Goal: Task Accomplishment & Management: Manage account settings

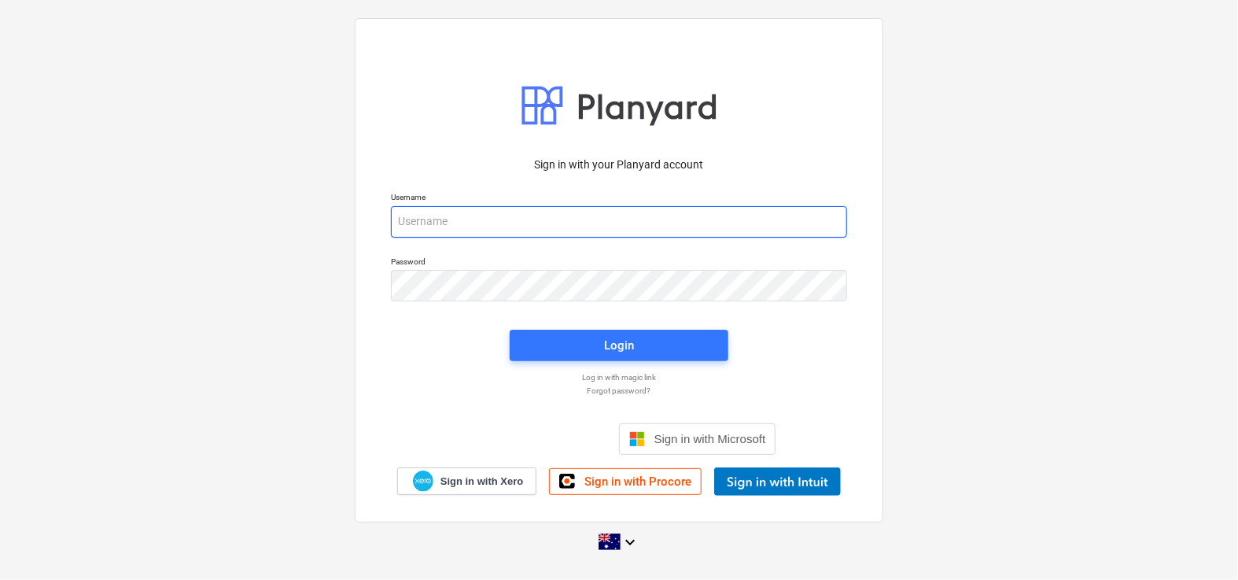
click at [451, 212] on input "email" at bounding box center [619, 221] width 456 height 31
type input "[PERSON_NAME][EMAIL_ADDRESS][DOMAIN_NAME]"
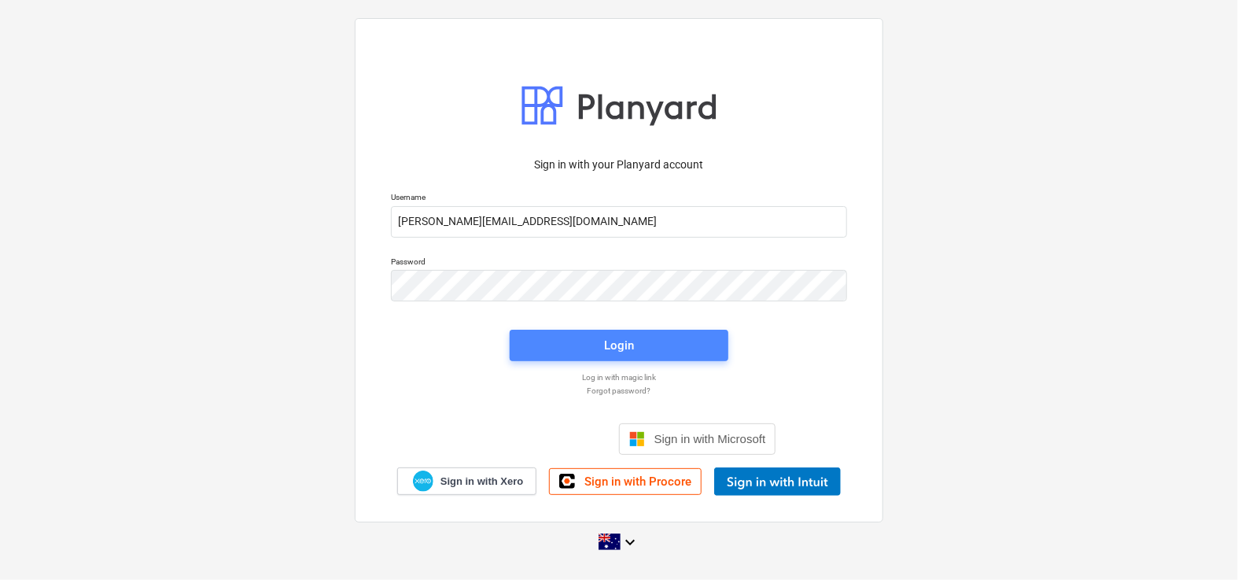
click at [557, 339] on span "Login" at bounding box center [619, 345] width 181 height 20
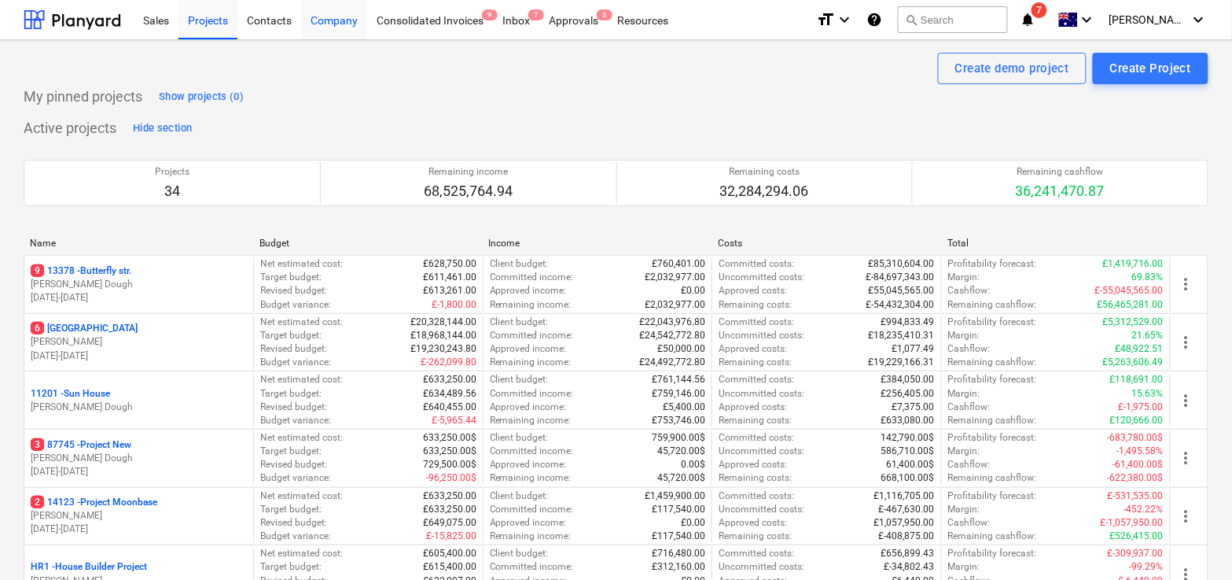
click at [335, 30] on div "Company" at bounding box center [334, 19] width 66 height 40
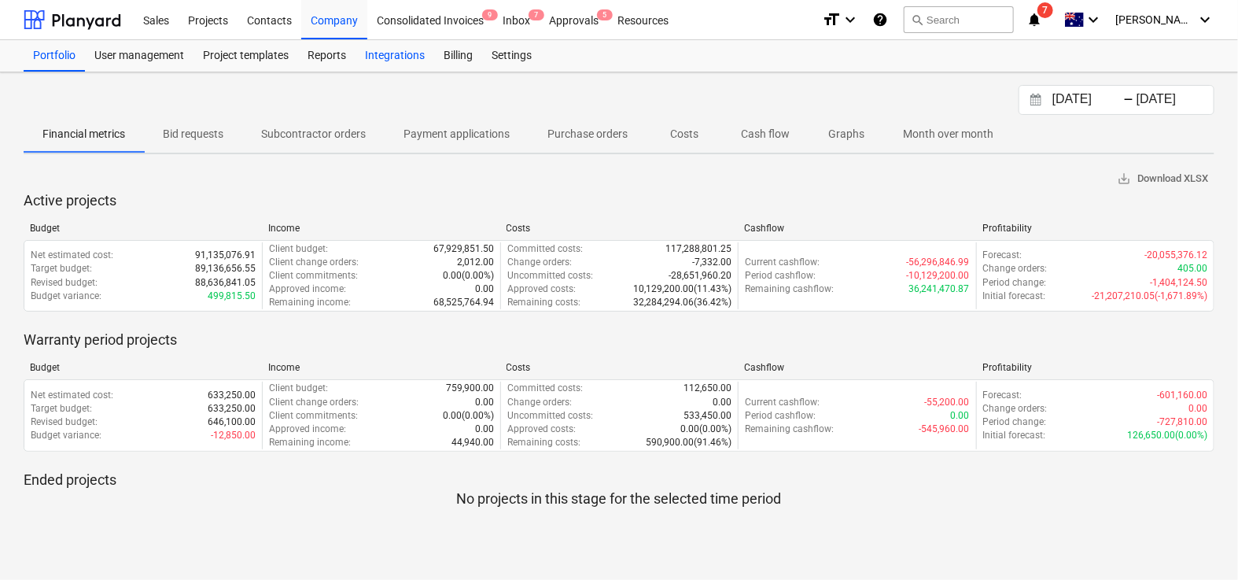
click at [402, 59] on div "Integrations" at bounding box center [395, 55] width 79 height 31
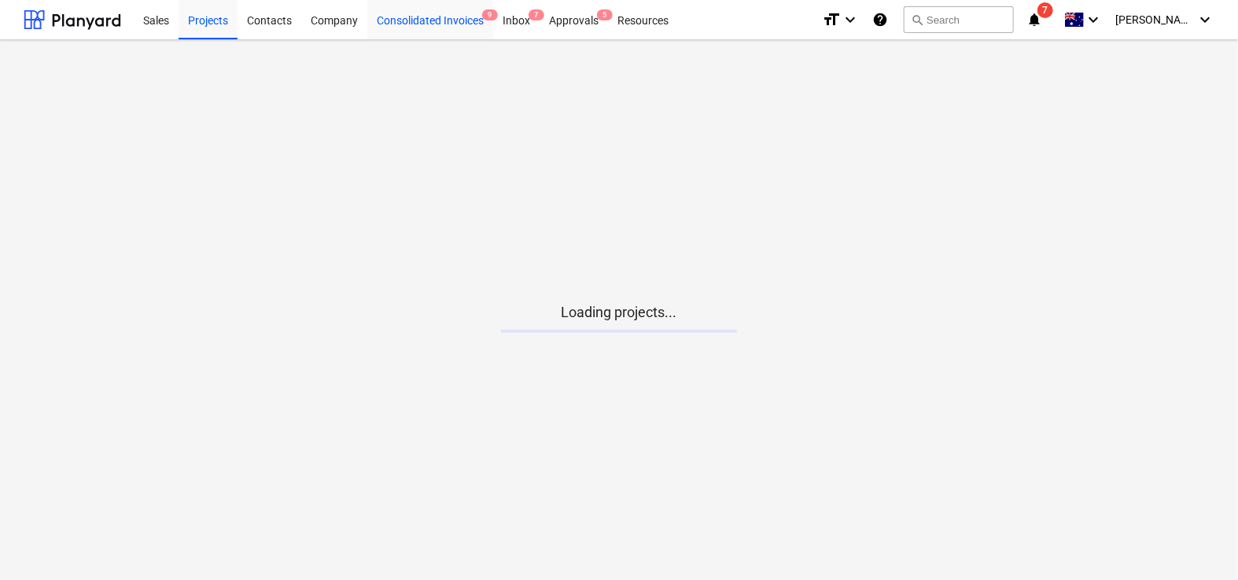
click at [463, 21] on div "Consolidated Invoices 9" at bounding box center [430, 19] width 126 height 40
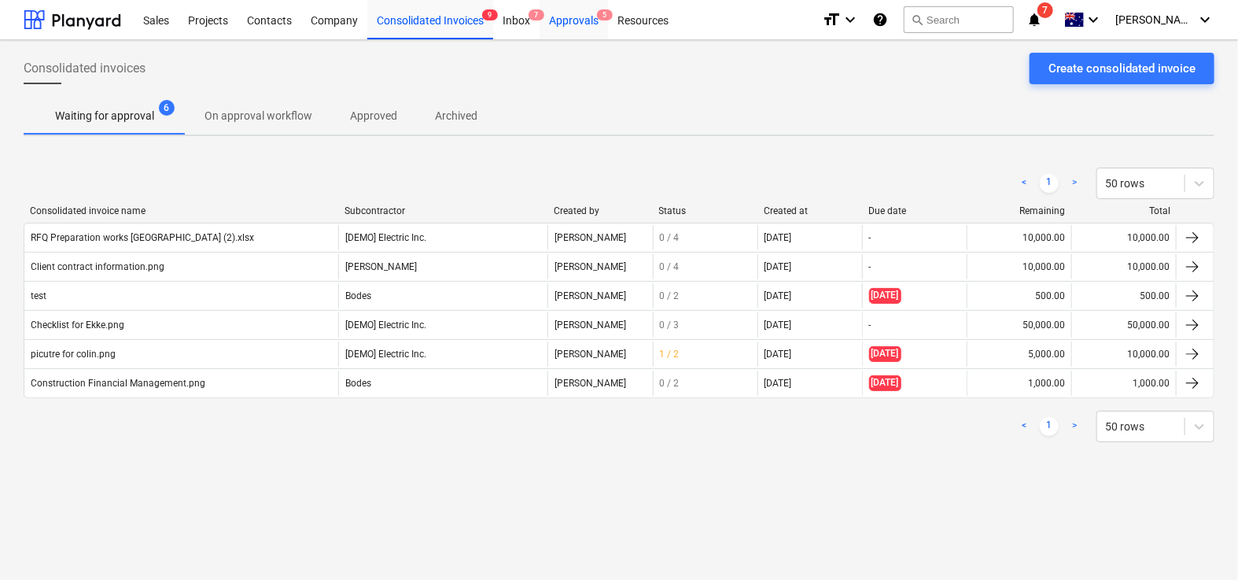
click at [578, 20] on div "Approvals 5" at bounding box center [574, 19] width 68 height 40
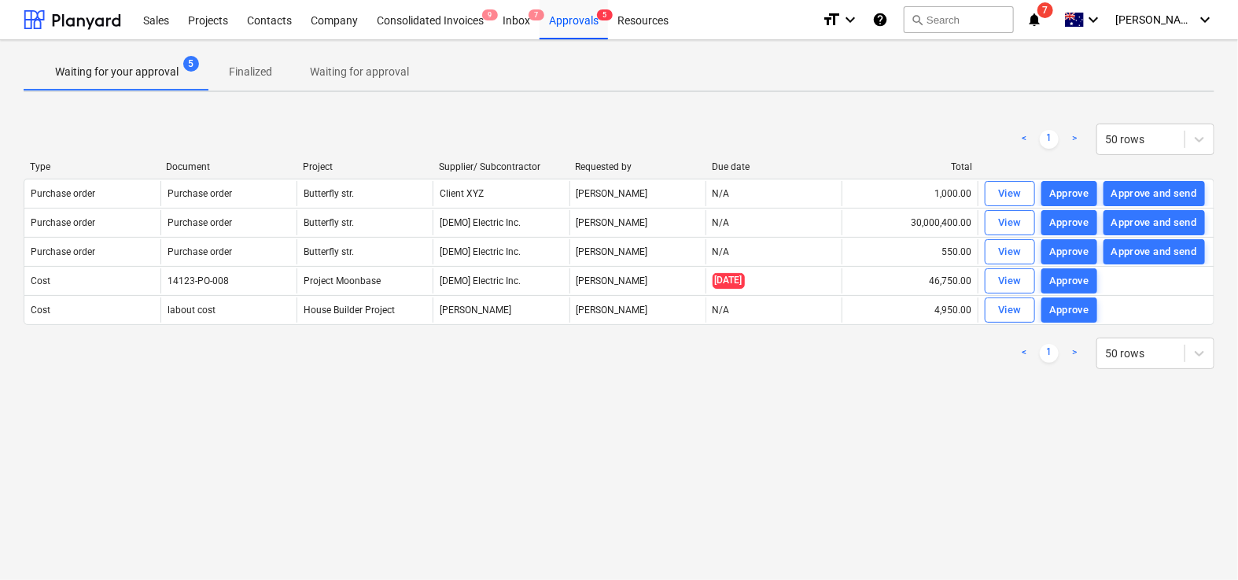
click at [319, 55] on button "Waiting for approval" at bounding box center [359, 72] width 137 height 38
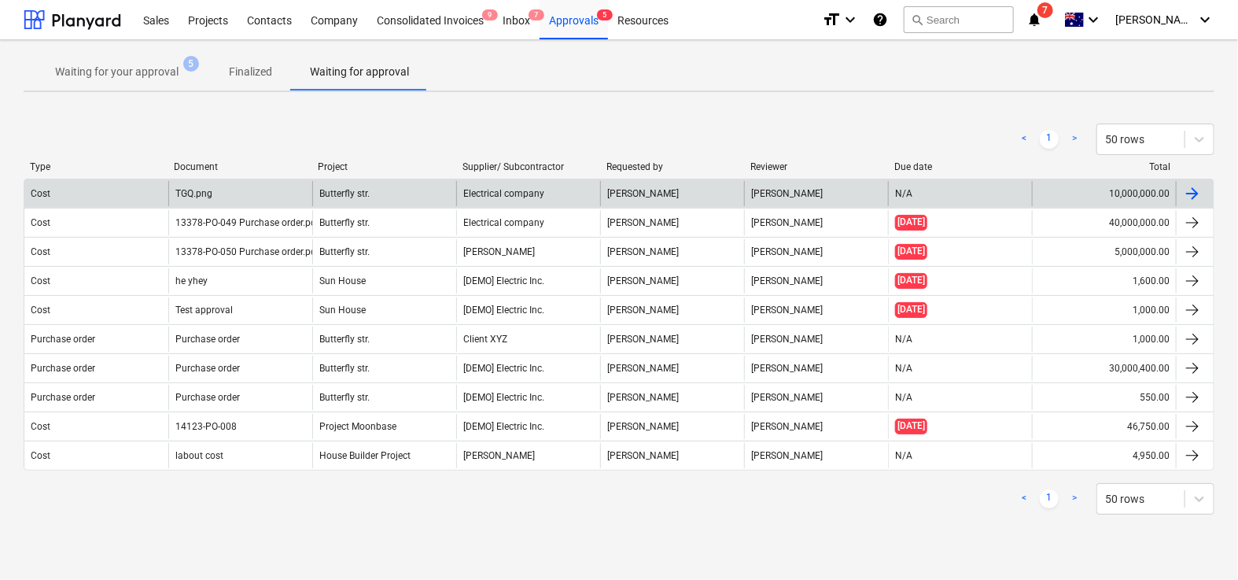
click at [98, 194] on div "Cost" at bounding box center [96, 193] width 144 height 25
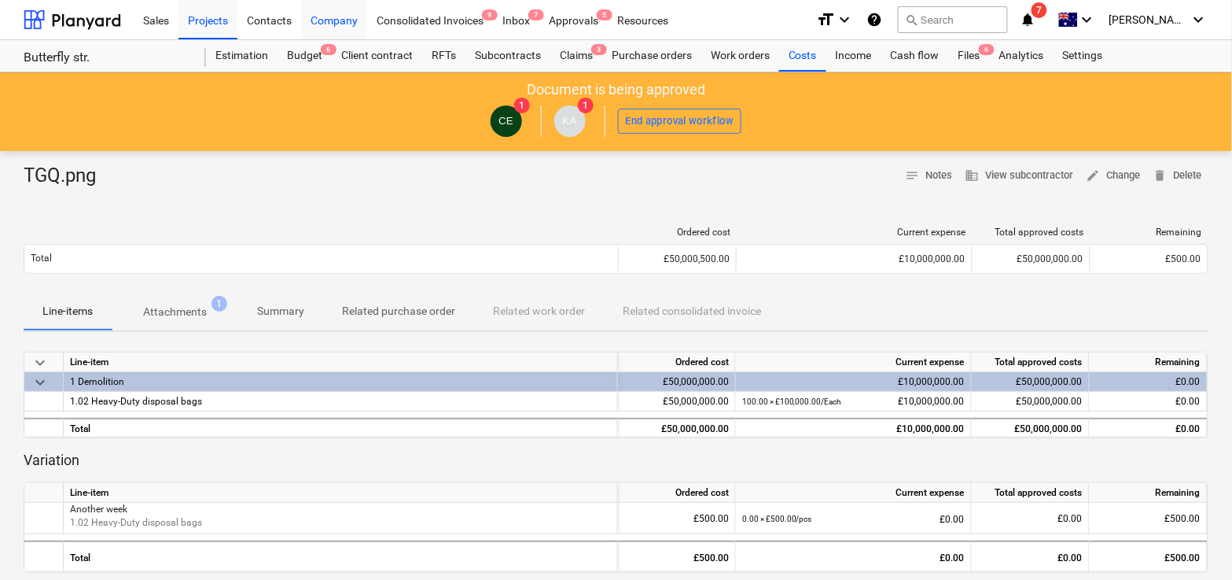
click at [318, 14] on div "Company" at bounding box center [334, 19] width 66 height 40
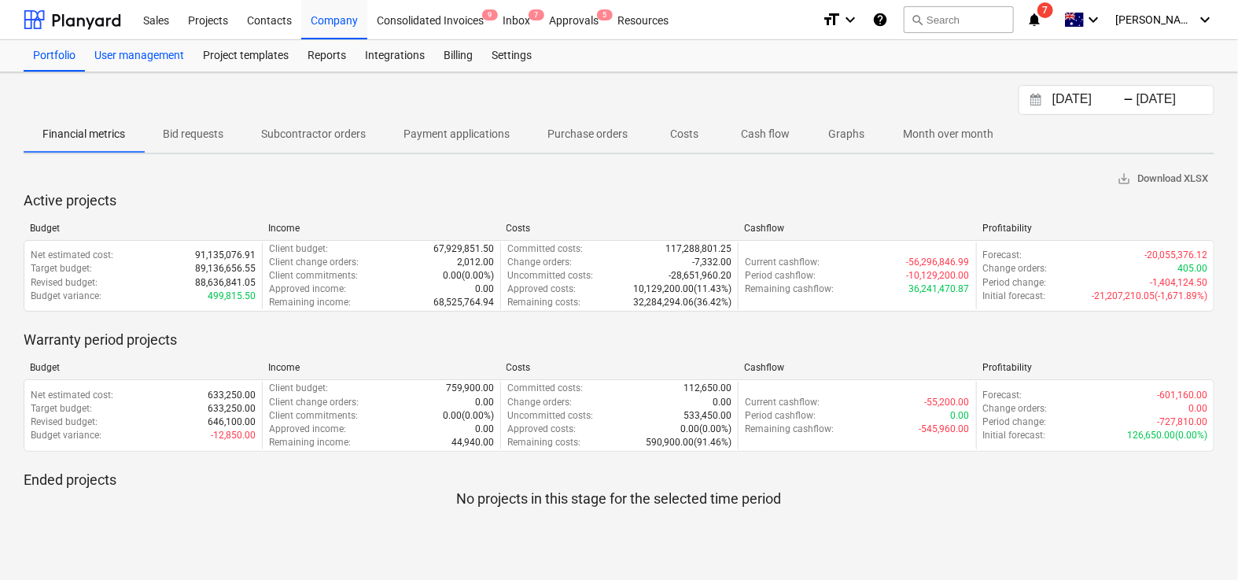
click at [170, 56] on div "User management" at bounding box center [139, 55] width 109 height 31
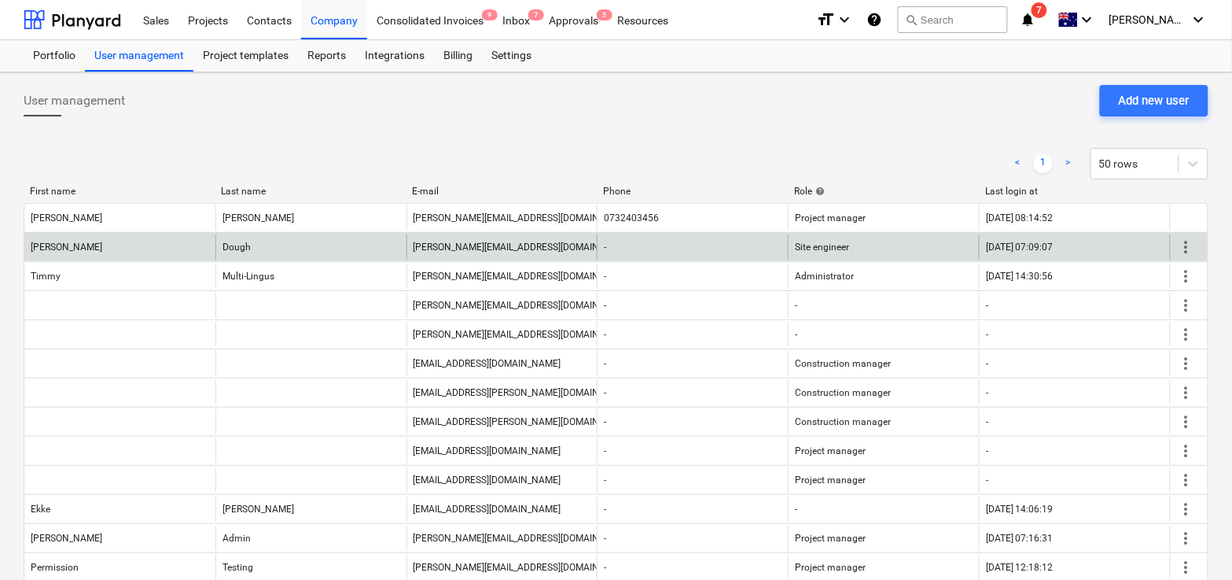
click at [1189, 249] on span "more_vert" at bounding box center [1186, 247] width 19 height 19
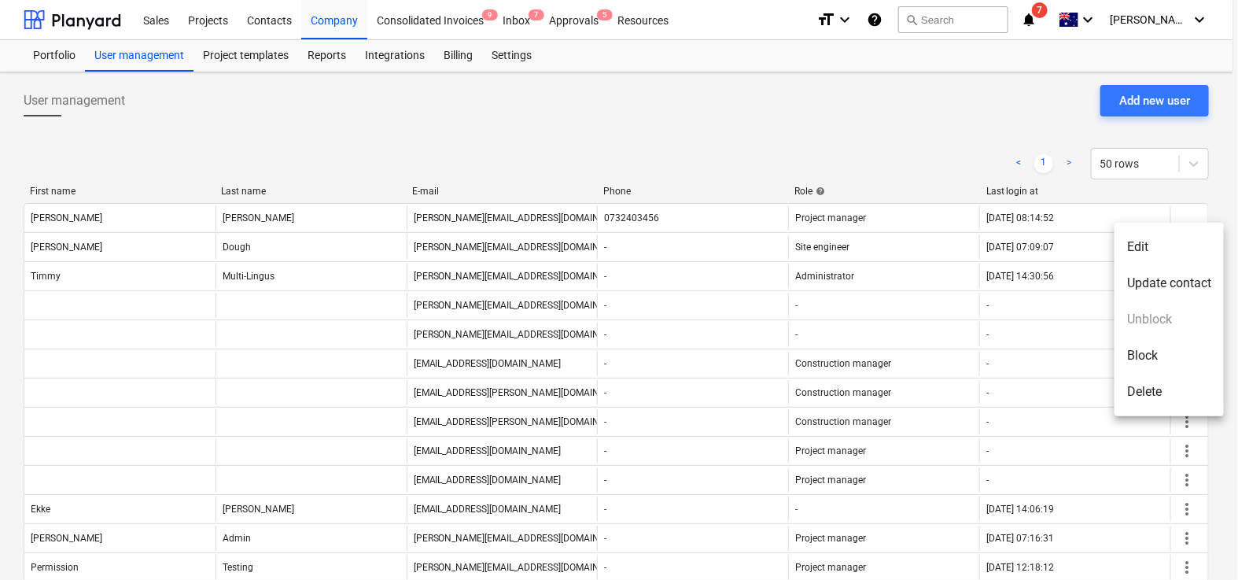
click at [1148, 249] on li "Edit" at bounding box center [1169, 247] width 109 height 36
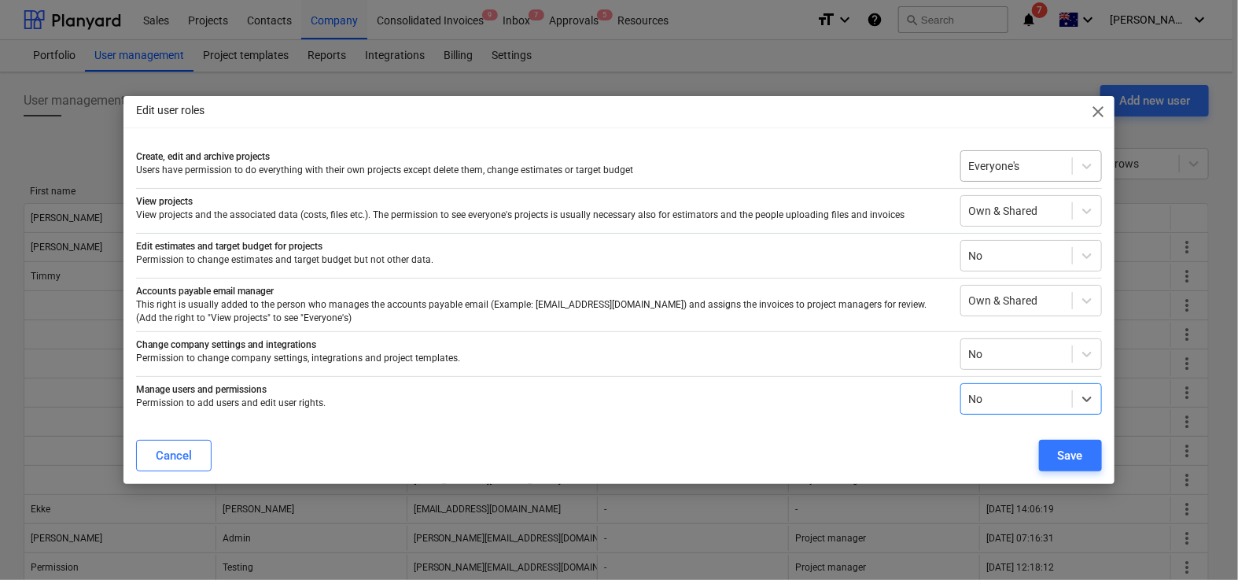
click at [1020, 168] on div at bounding box center [1016, 166] width 95 height 16
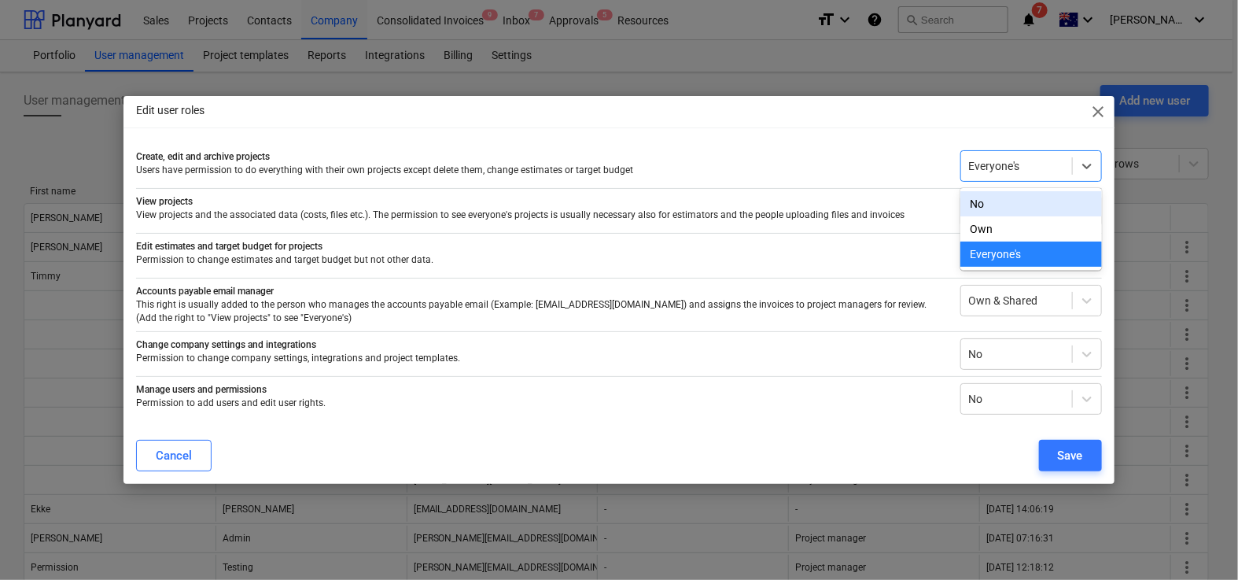
click at [997, 208] on div "No" at bounding box center [1031, 203] width 142 height 25
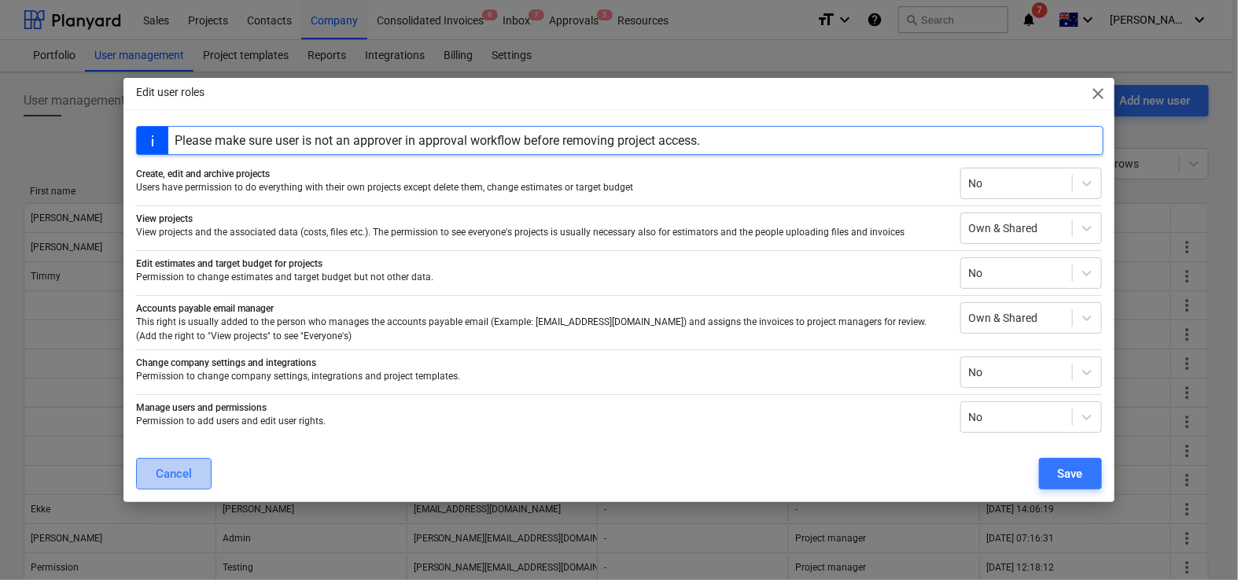
click at [189, 470] on div "Cancel" at bounding box center [174, 473] width 36 height 20
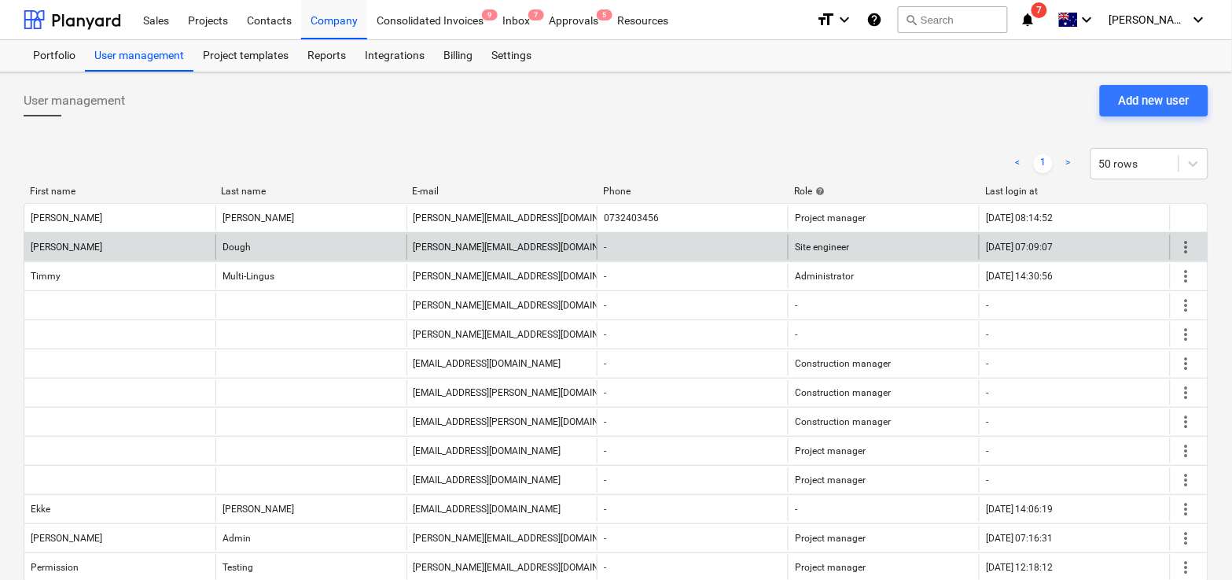
scroll to position [77, 0]
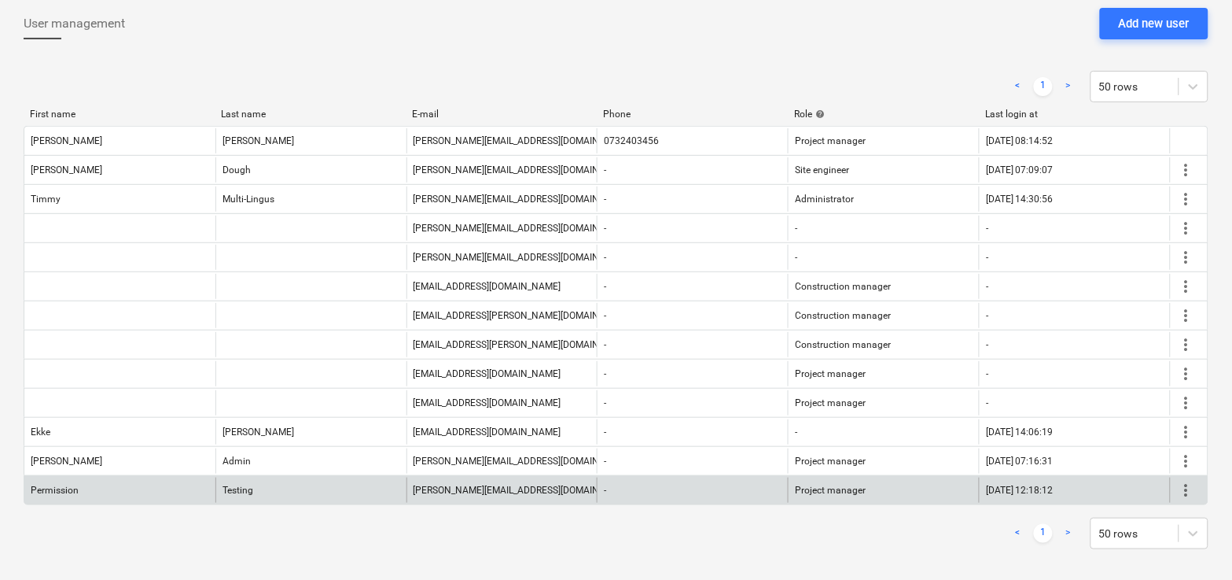
click at [1185, 499] on span "more_vert" at bounding box center [1186, 490] width 19 height 19
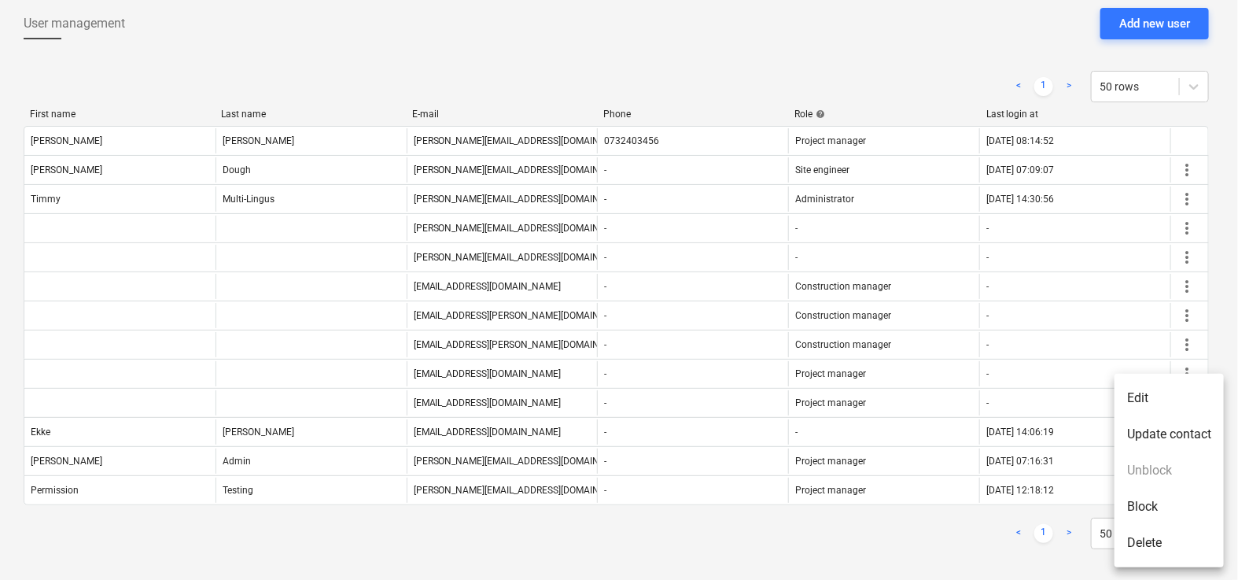
click at [1133, 397] on li "Edit" at bounding box center [1169, 398] width 109 height 36
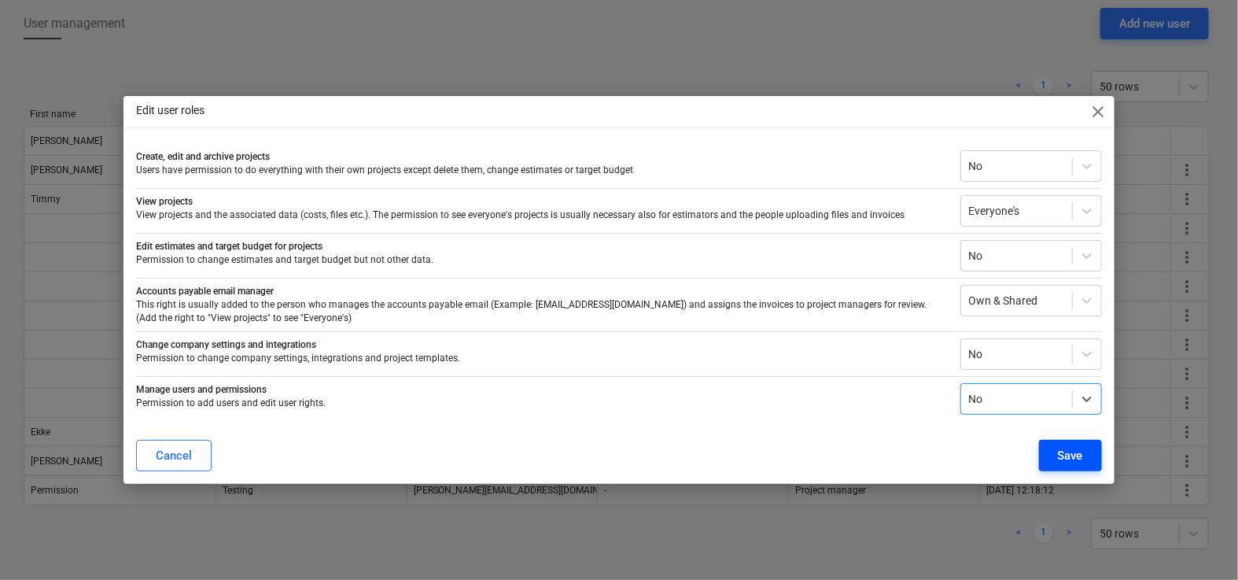
click at [1048, 455] on button "Save" at bounding box center [1070, 455] width 63 height 31
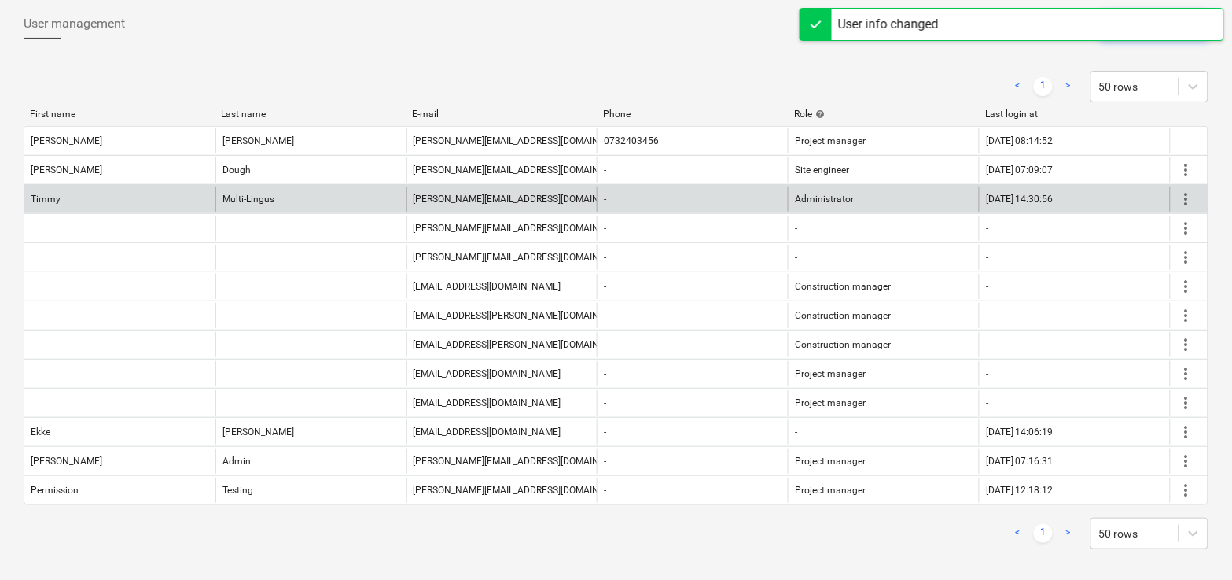
scroll to position [0, 0]
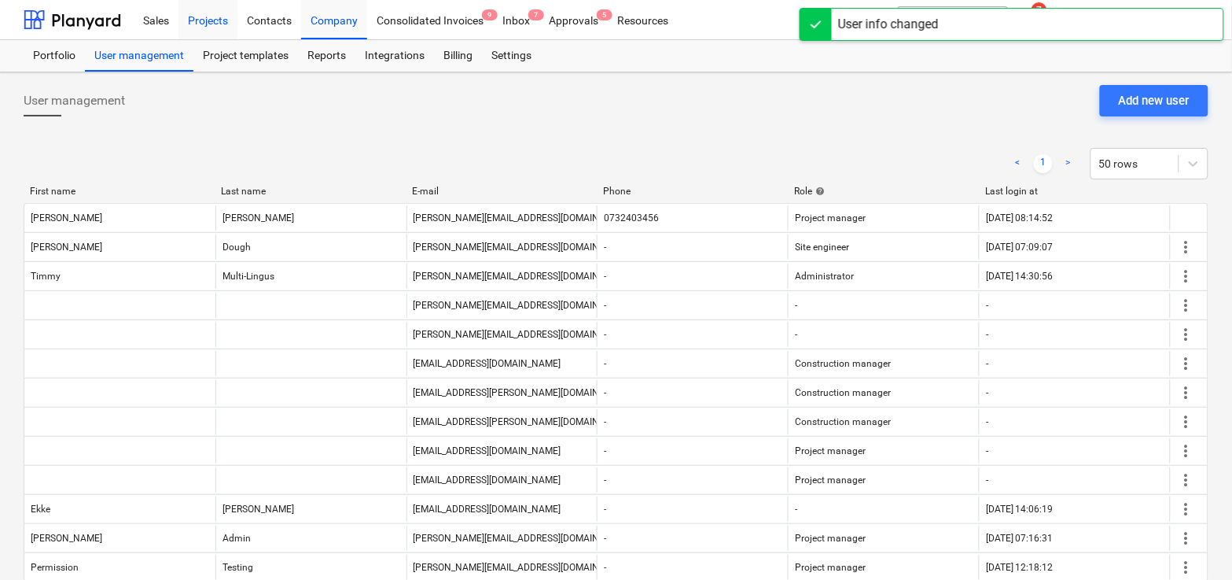
click at [212, 24] on div "Projects" at bounding box center [208, 19] width 59 height 40
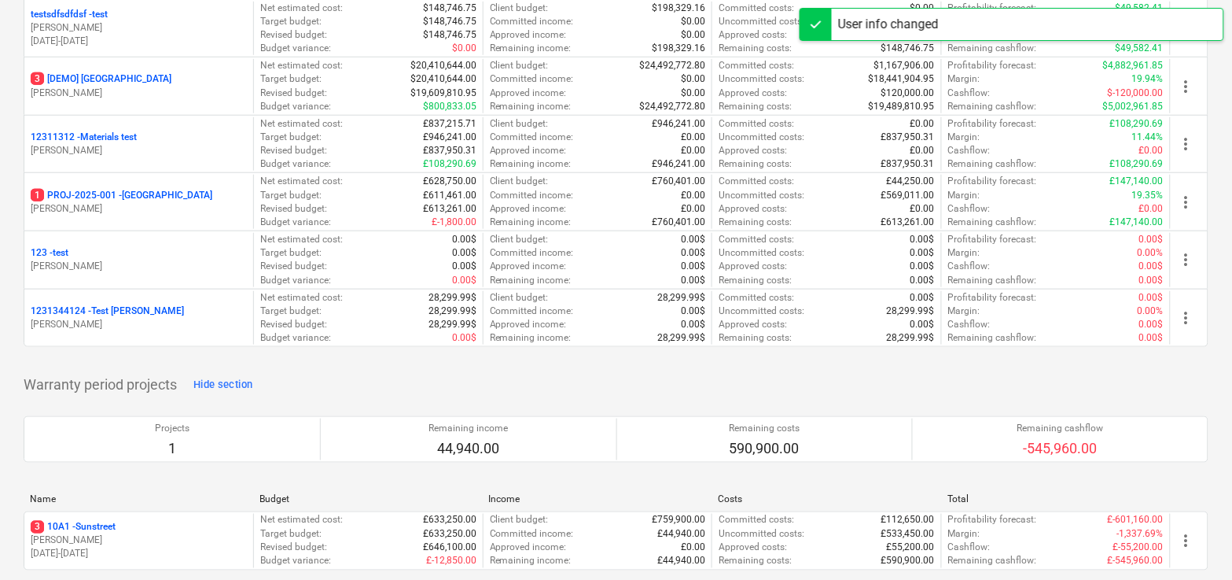
scroll to position [1845, 0]
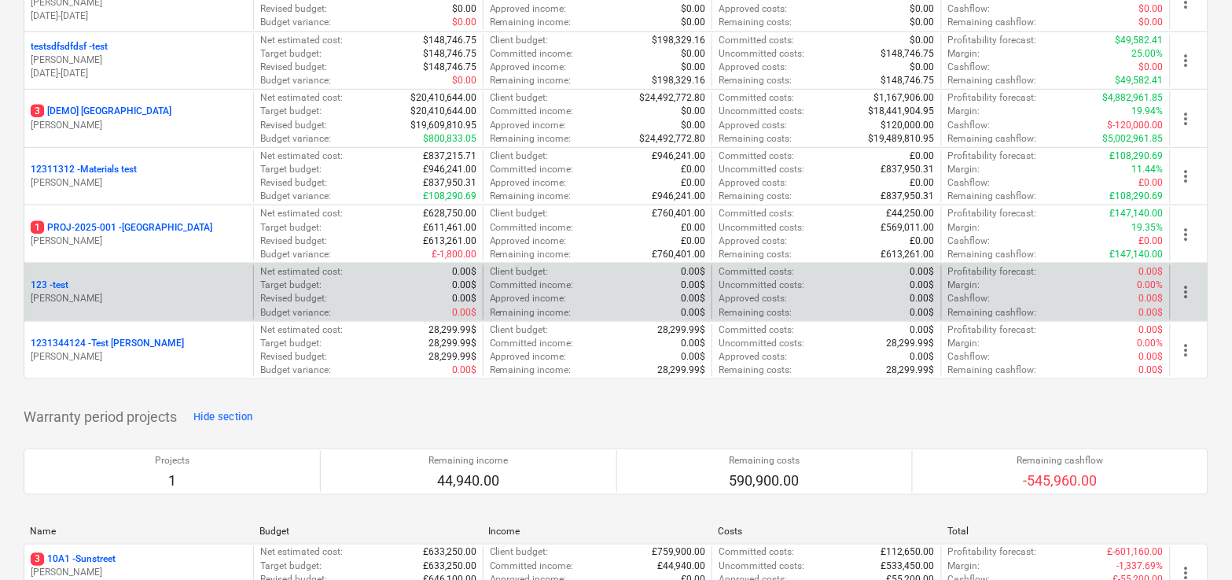
click at [177, 291] on div "123 - test" at bounding box center [139, 284] width 216 height 13
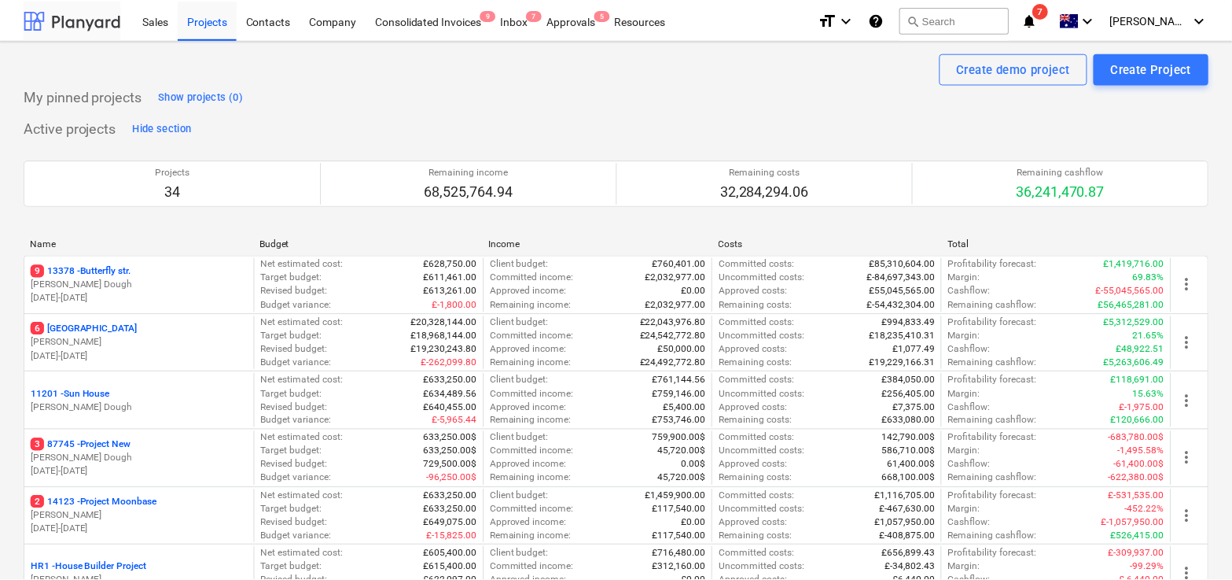
scroll to position [1845, 0]
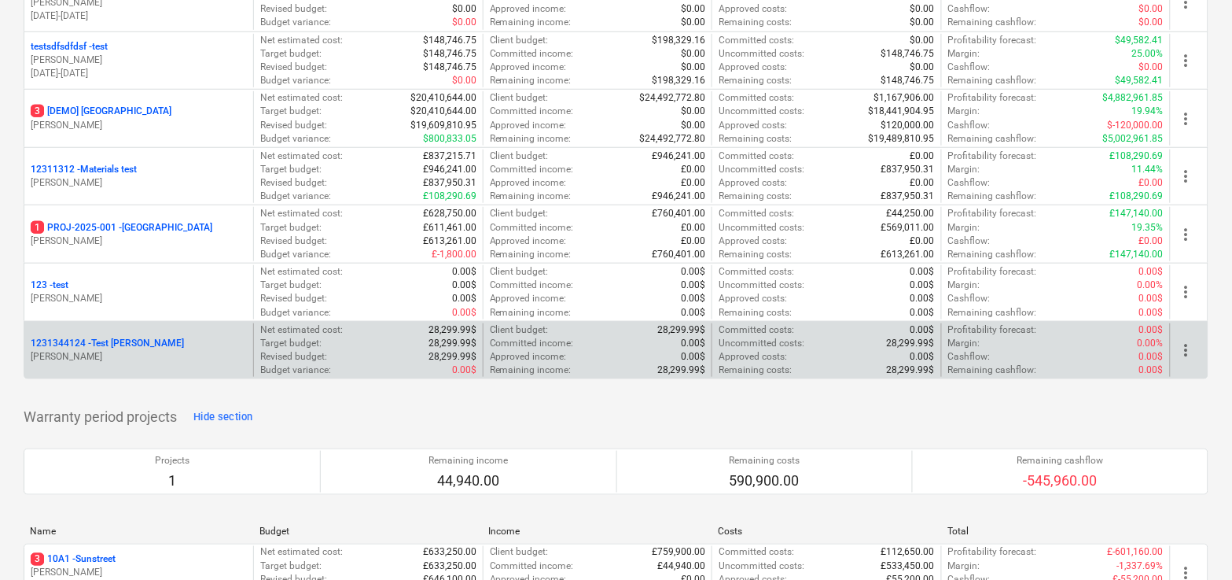
click at [154, 346] on div "1231344124 - Test [PERSON_NAME]" at bounding box center [139, 343] width 216 height 13
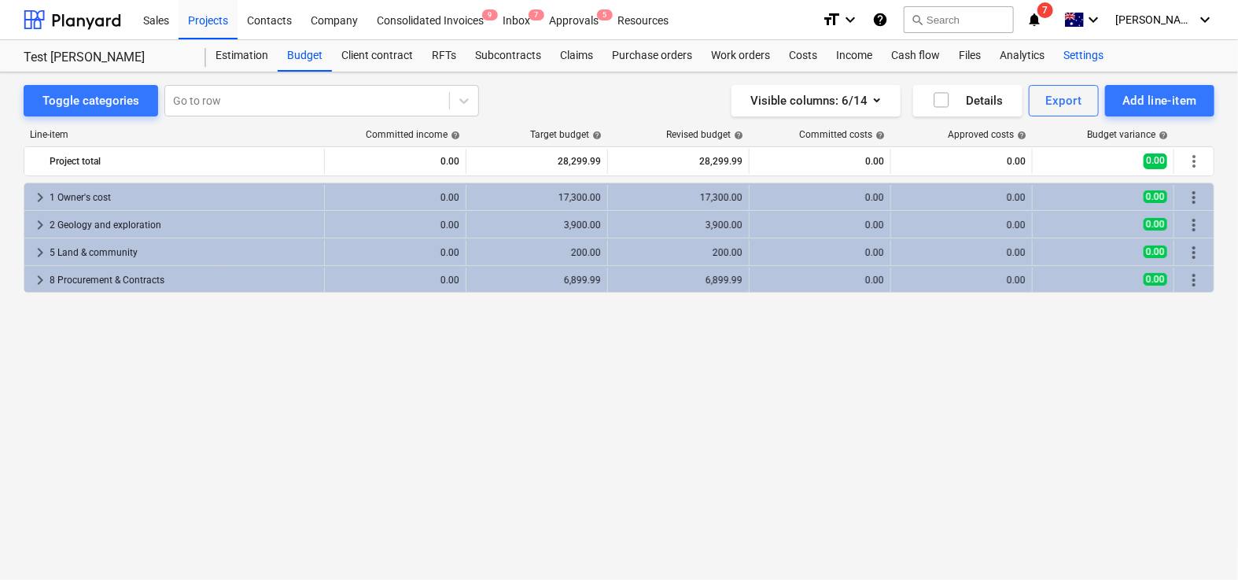
click at [1074, 66] on div "Settings" at bounding box center [1083, 55] width 59 height 31
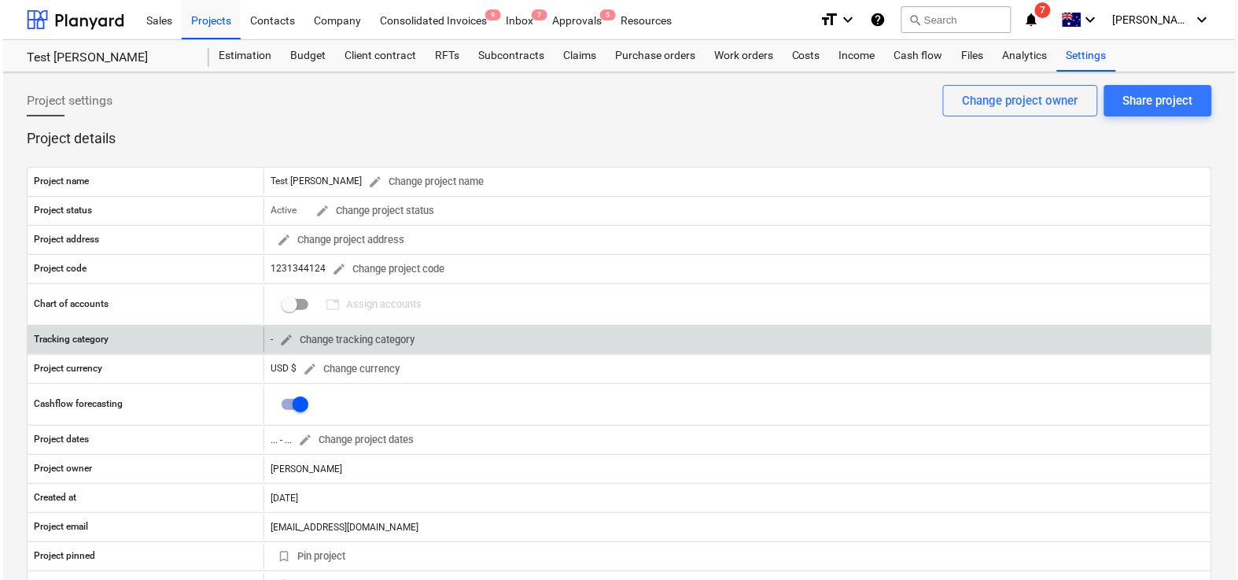
scroll to position [717, 0]
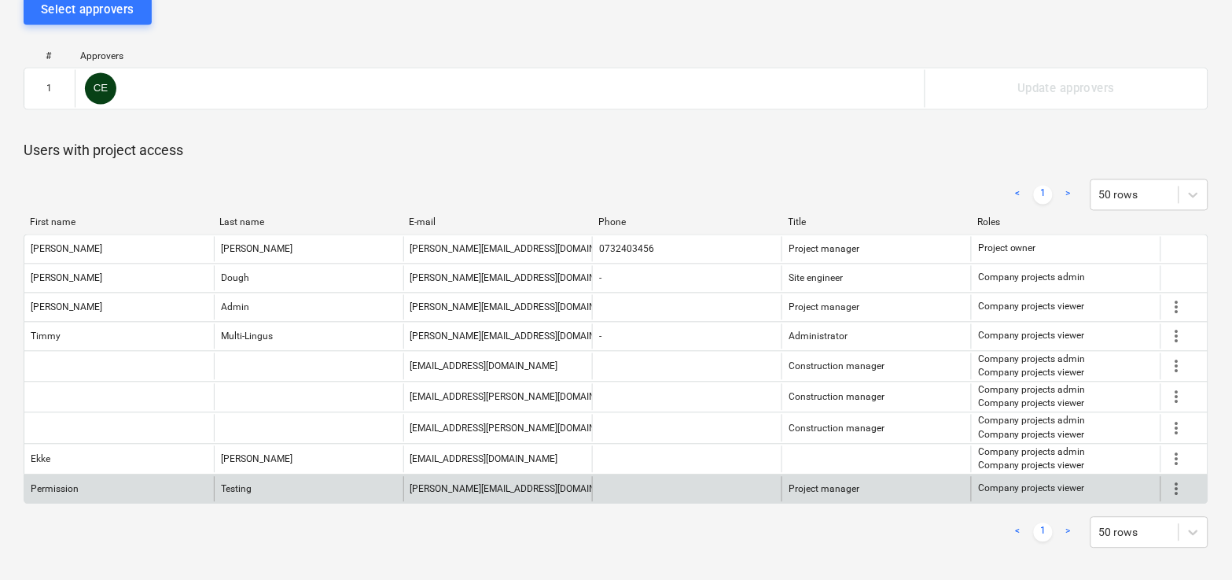
click at [1173, 494] on span "more_vert" at bounding box center [1177, 489] width 19 height 19
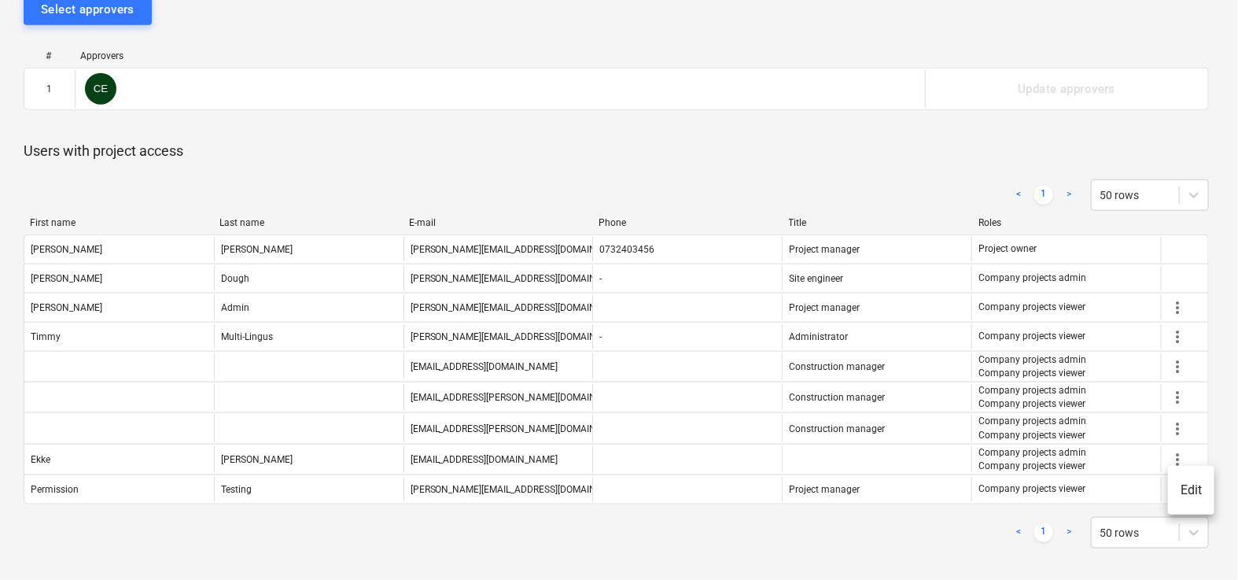
click at [1177, 480] on li "Edit" at bounding box center [1191, 490] width 46 height 36
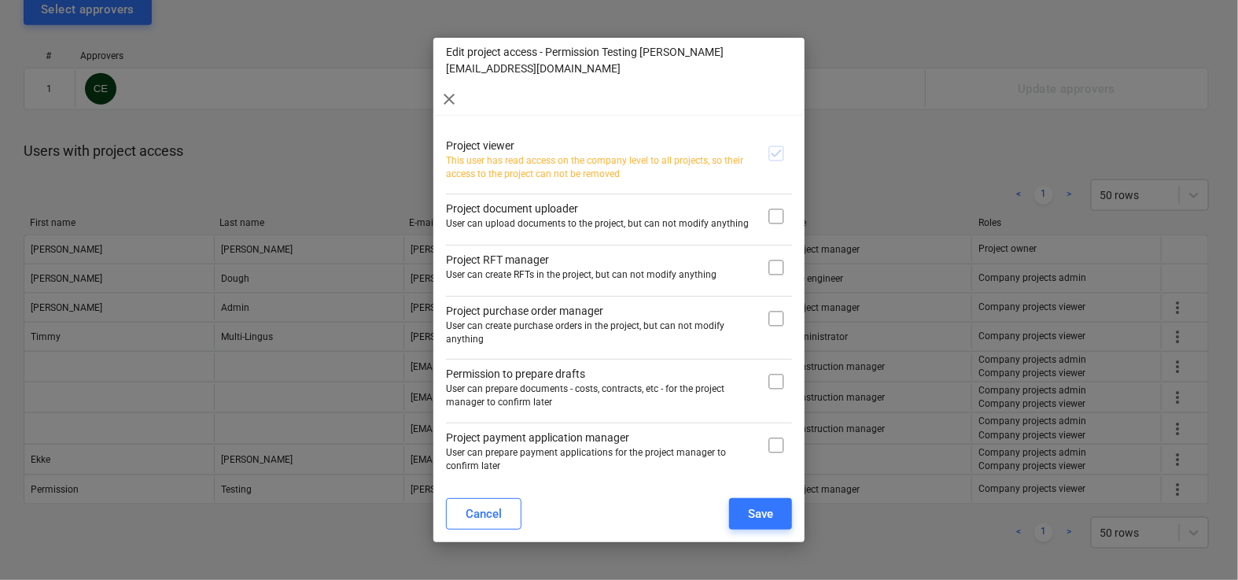
click at [762, 201] on input "checkbox" at bounding box center [776, 216] width 31 height 31
checkbox input "true"
click at [762, 252] on input "checkbox" at bounding box center [776, 267] width 31 height 31
checkbox input "true"
click at [763, 303] on input "checkbox" at bounding box center [776, 318] width 31 height 31
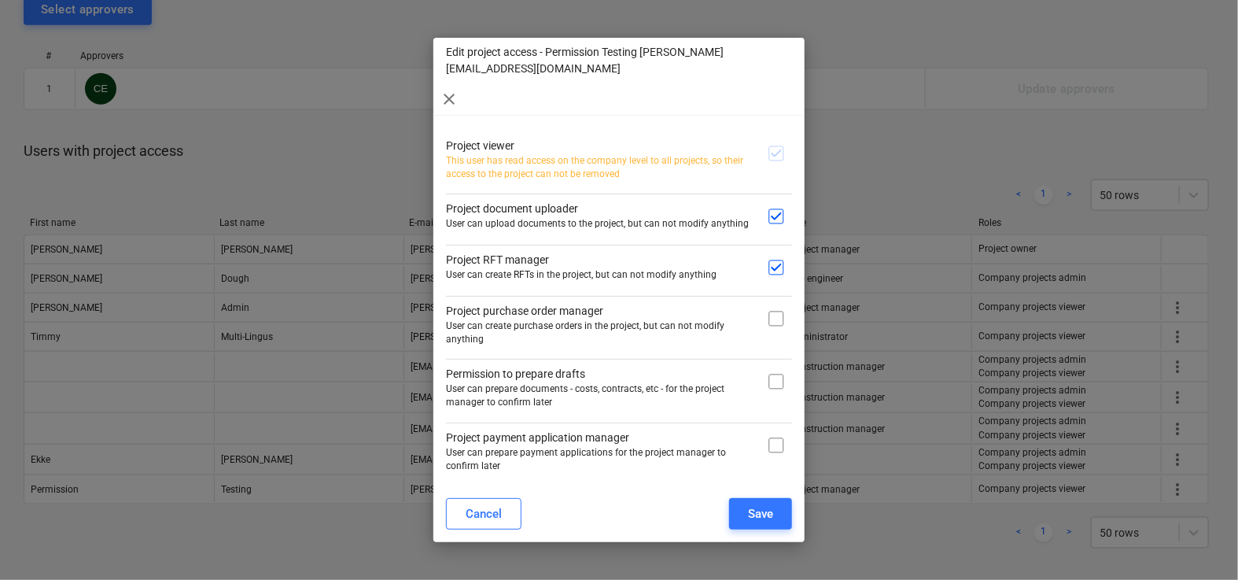
checkbox input "true"
click at [771, 371] on div "Project viewer This user has read access on the company level to all projects, …" at bounding box center [619, 391] width 346 height 521
click at [771, 366] on div at bounding box center [776, 387] width 31 height 43
click at [771, 366] on input "checkbox" at bounding box center [776, 381] width 31 height 31
checkbox input "true"
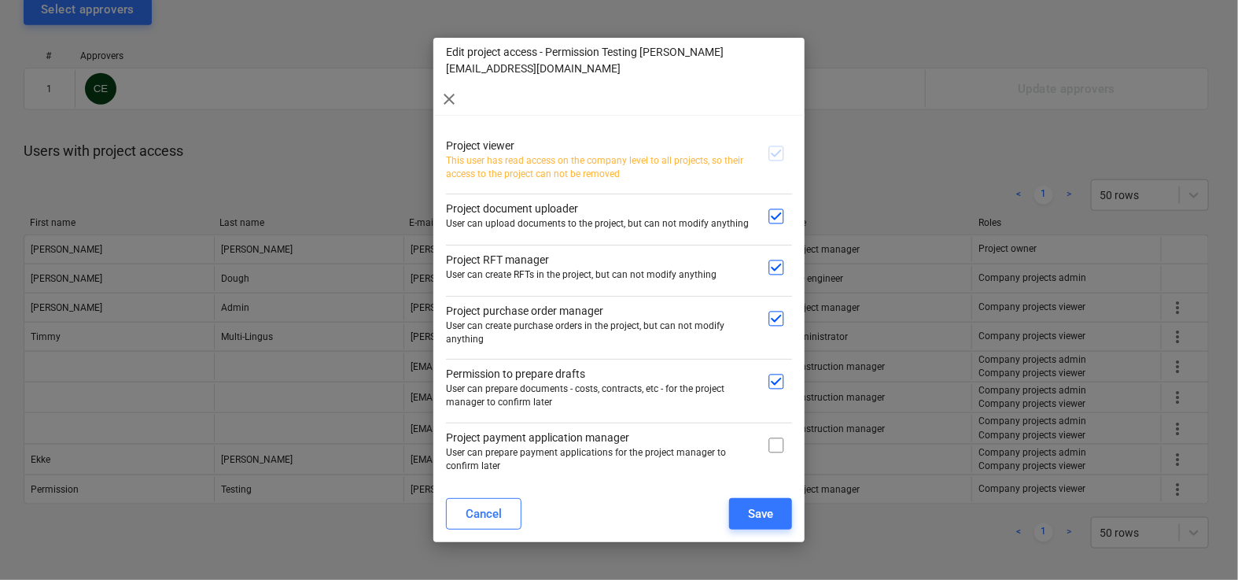
click at [771, 422] on div "Project payment application manager User can prepare payment applications for t…" at bounding box center [619, 447] width 346 height 50
click at [771, 435] on div "Project viewer This user has read access on the company level to all projects, …" at bounding box center [619, 391] width 346 height 521
click at [771, 429] on input "checkbox" at bounding box center [776, 444] width 31 height 31
checkbox input "true"
click at [771, 492] on input "checkbox" at bounding box center [776, 507] width 31 height 31
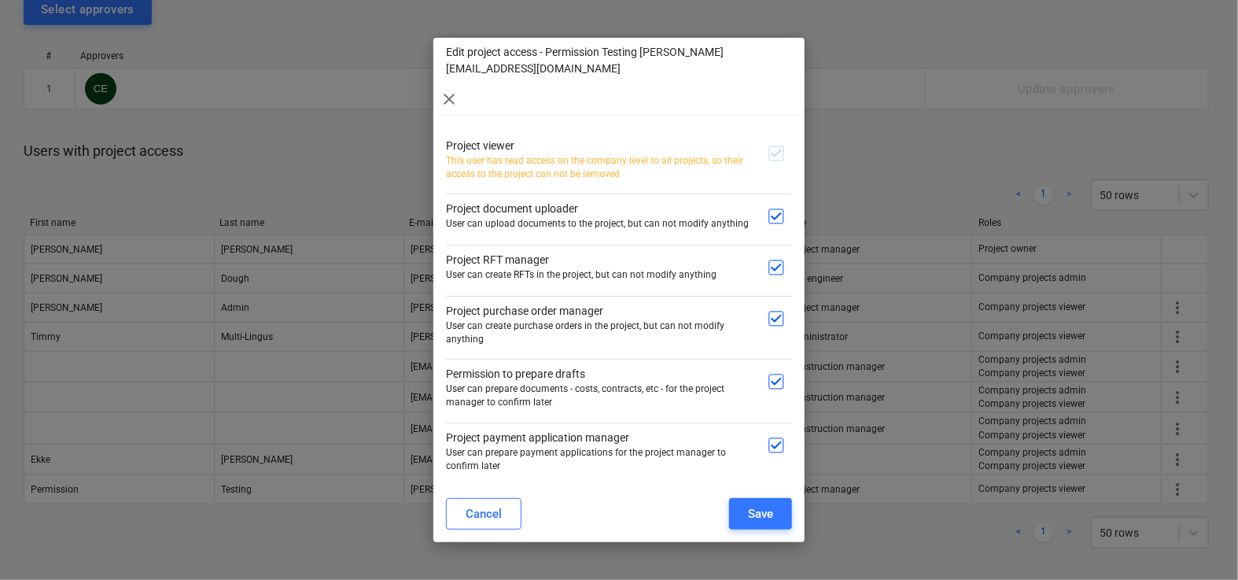
checkbox input "true"
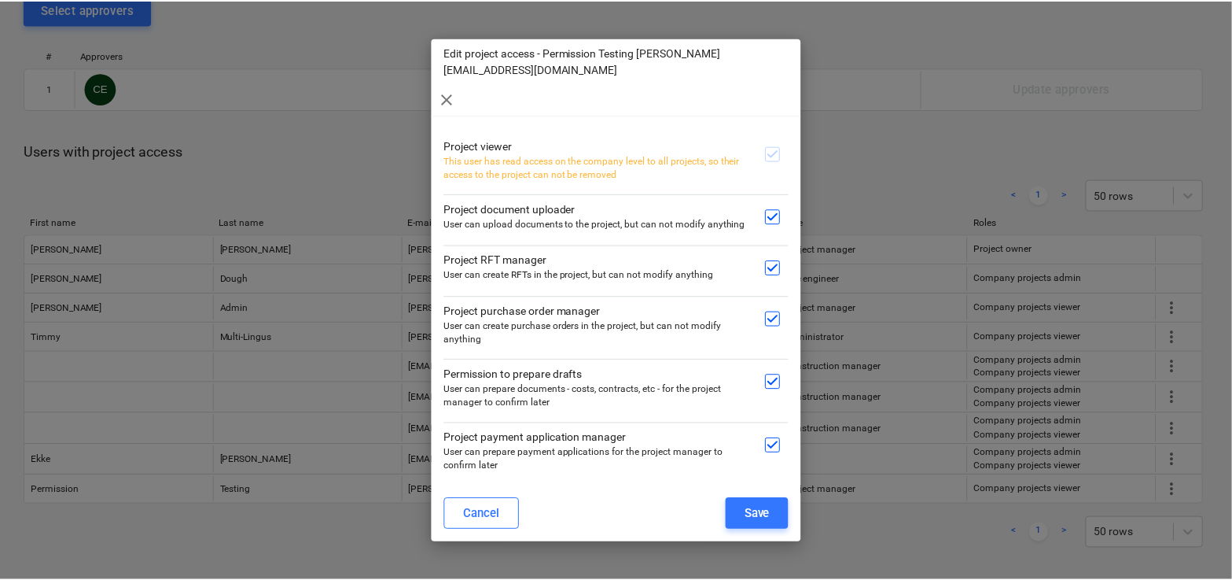
scroll to position [132, 0]
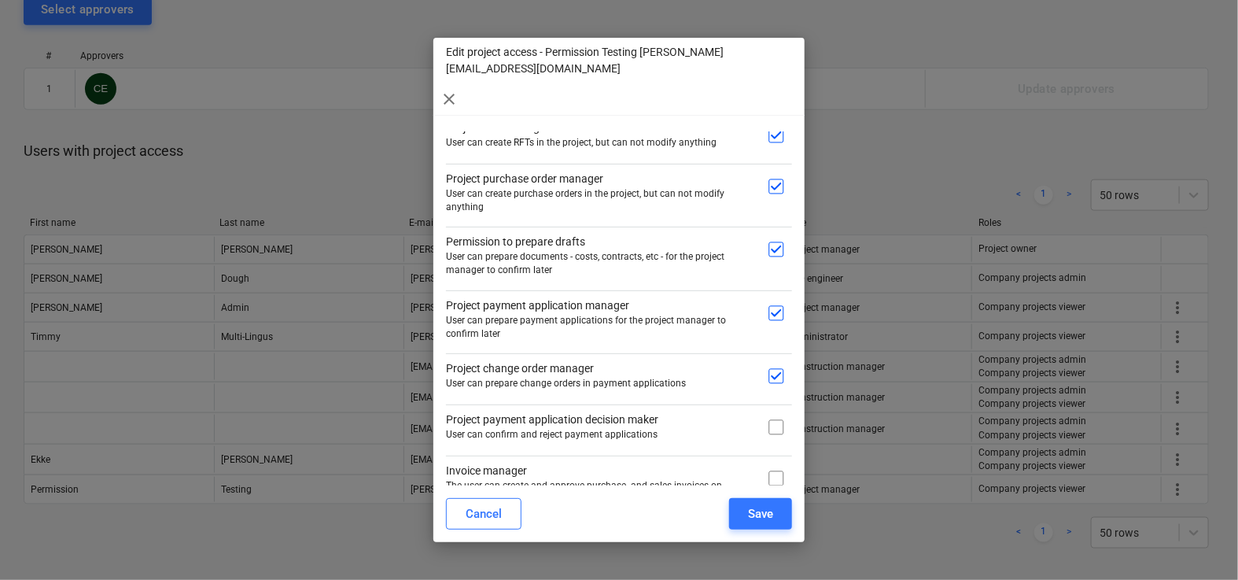
click at [764, 411] on input "checkbox" at bounding box center [776, 426] width 31 height 31
checkbox input "true"
click at [764, 462] on input "checkbox" at bounding box center [776, 477] width 31 height 31
checkbox input "true"
click at [756, 514] on div "Save" at bounding box center [760, 513] width 25 height 20
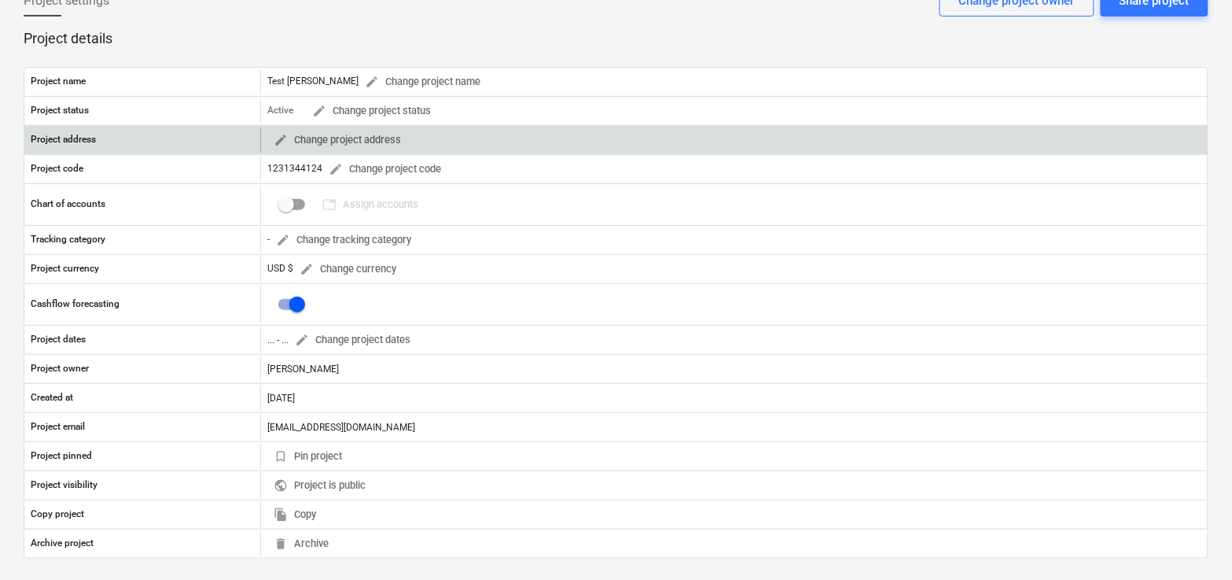
scroll to position [827, 0]
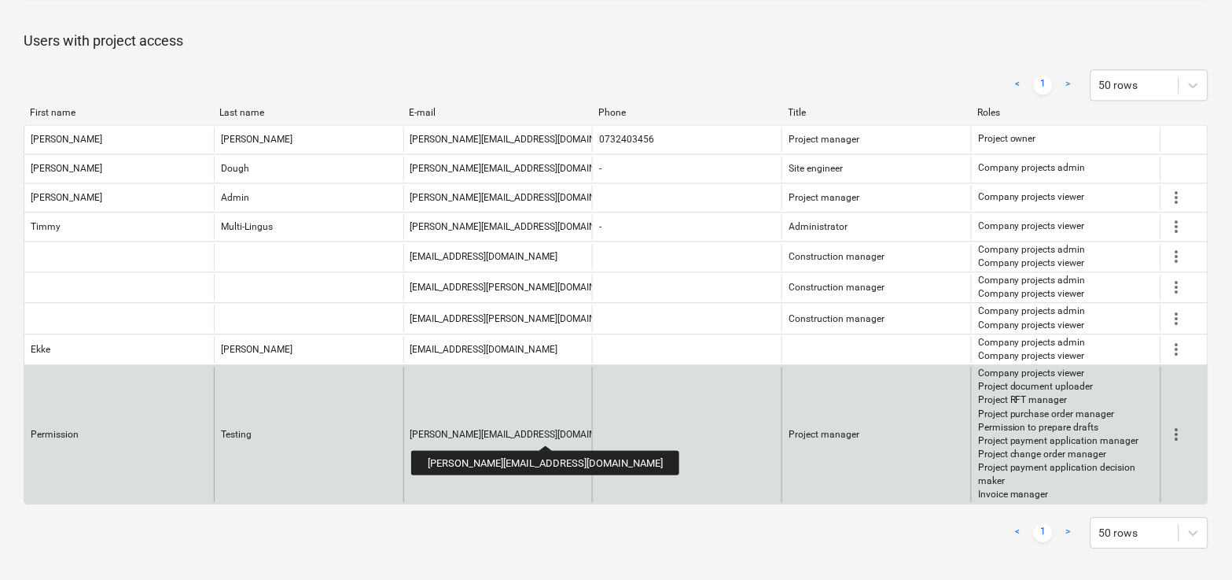
click at [486, 431] on div "[PERSON_NAME][EMAIL_ADDRESS][DOMAIN_NAME]" at bounding box center [520, 434] width 219 height 11
copy div "[PERSON_NAME][EMAIL_ADDRESS][DOMAIN_NAME]"
